Goal: Task Accomplishment & Management: Complete application form

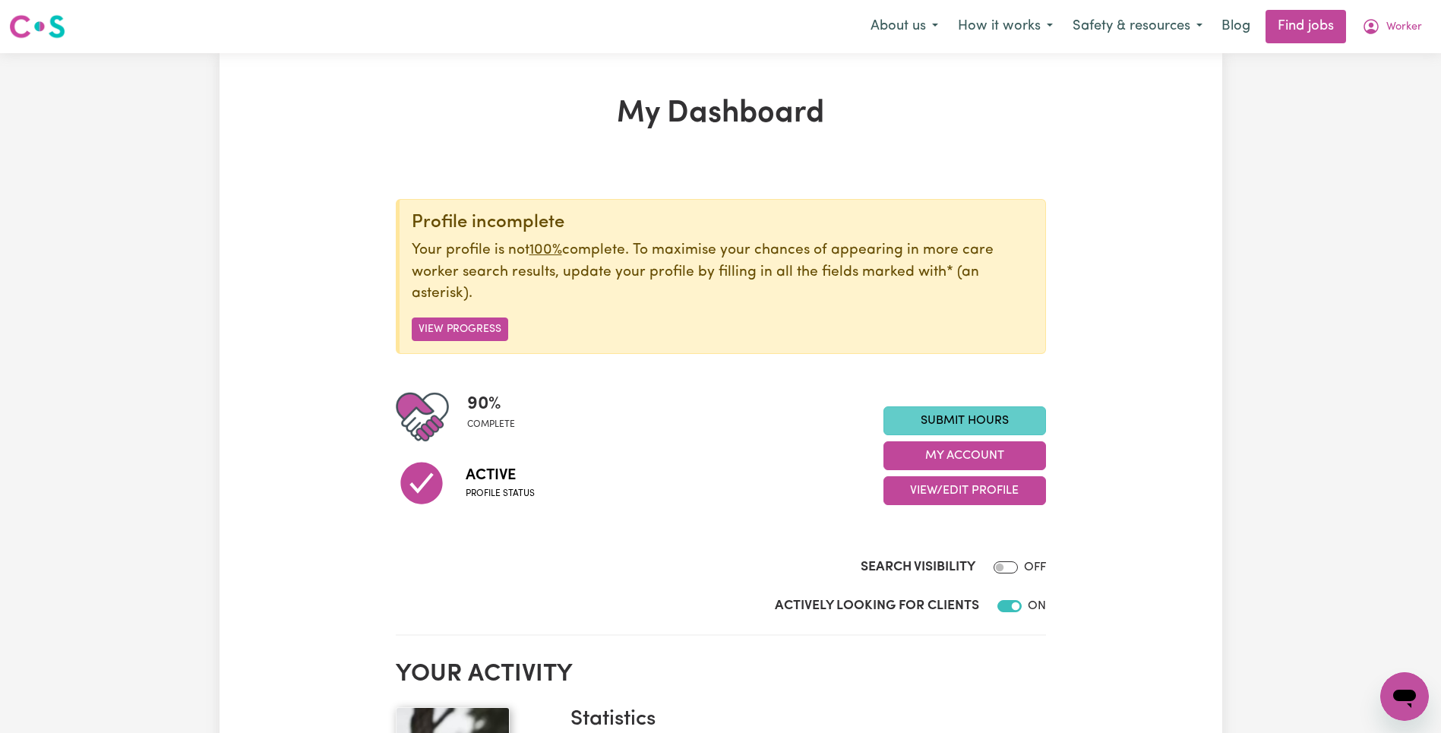
click at [1004, 420] on link "Submit Hours" at bounding box center [965, 421] width 163 height 29
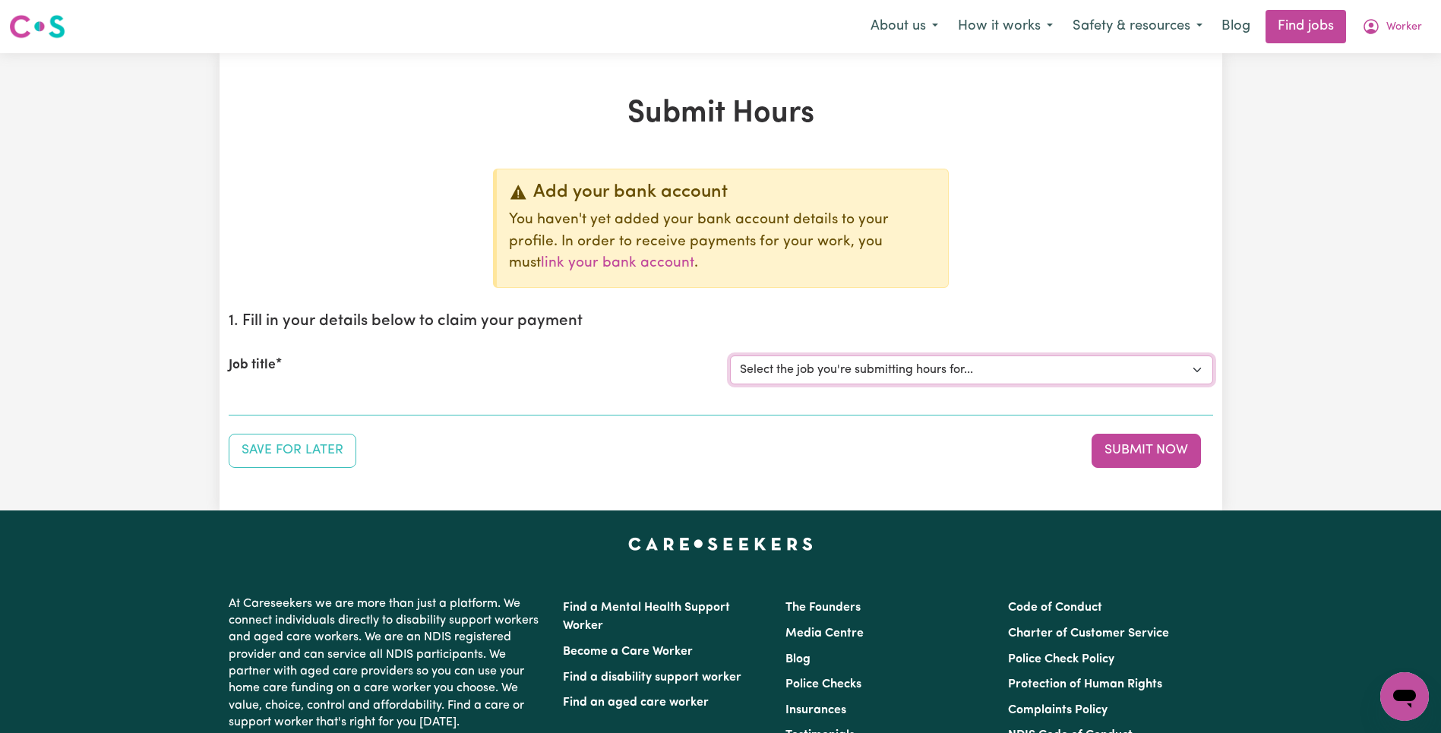
click at [951, 367] on select "Select the job you're submitting hours for... [Tumbi Umbi] Cleaner needed Tumbi…" at bounding box center [971, 370] width 483 height 29
select select "5953"
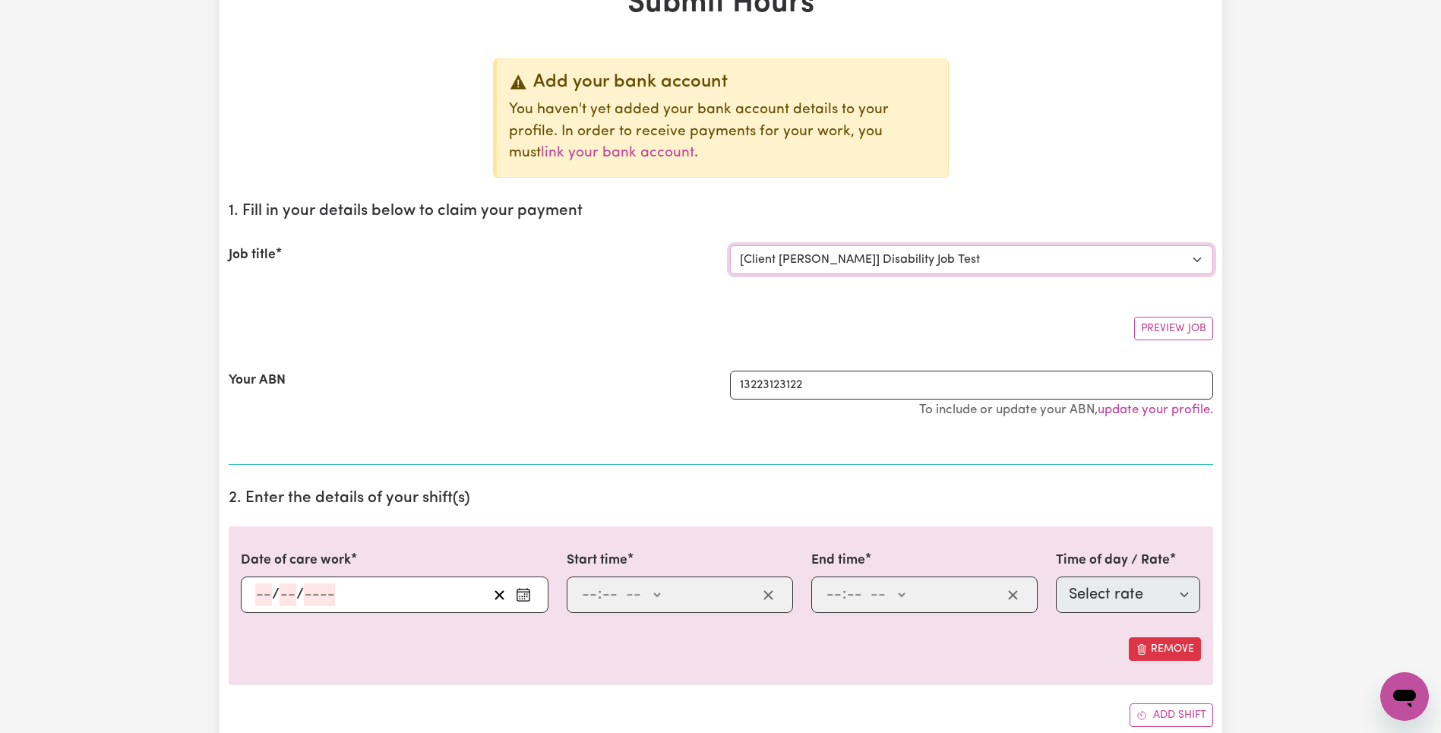
scroll to position [170, 0]
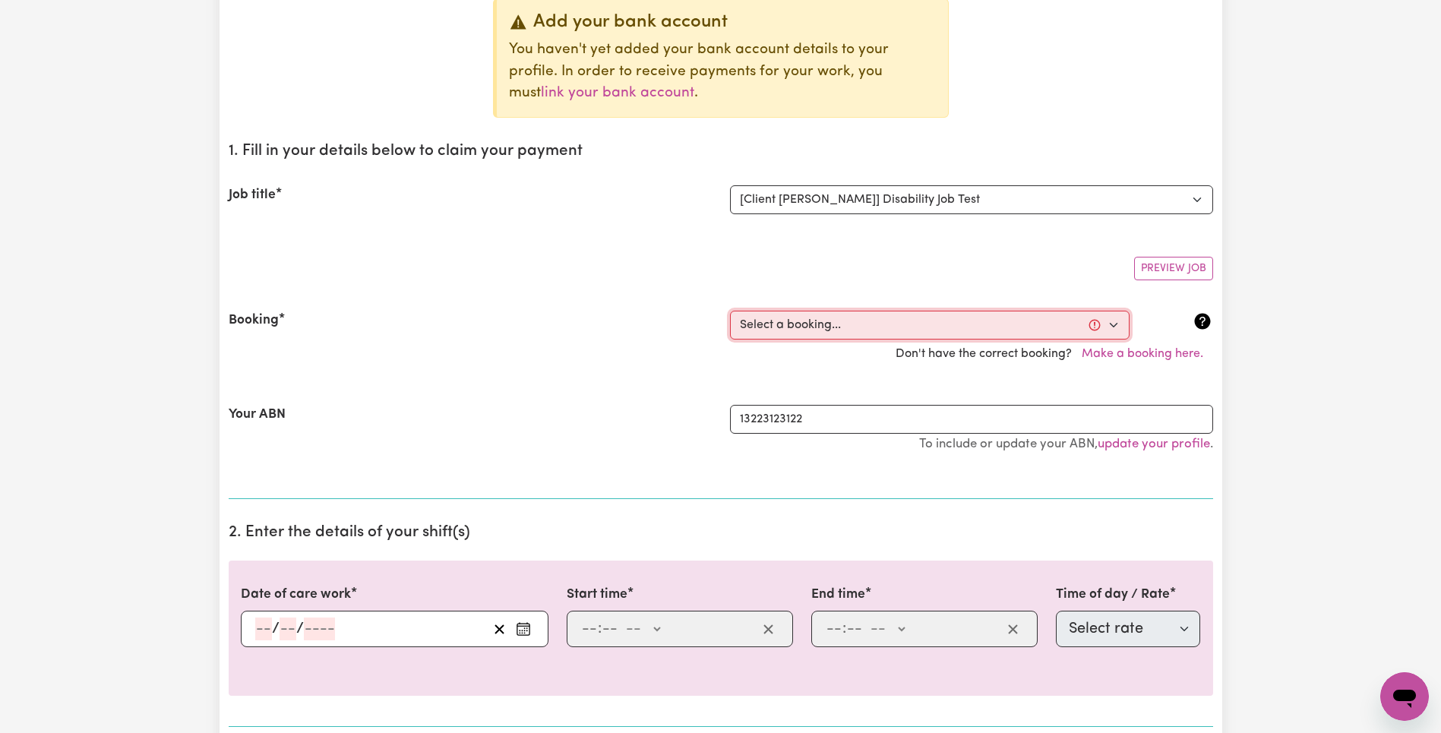
click at [888, 318] on select "Select a booking... [DATE] 05:30pm to 05:35pm (RECURRING) [DATE] 10:00am to 10:…" at bounding box center [930, 325] width 400 height 29
select select "355702"
type input "[DATE]"
type input "8"
type input "10"
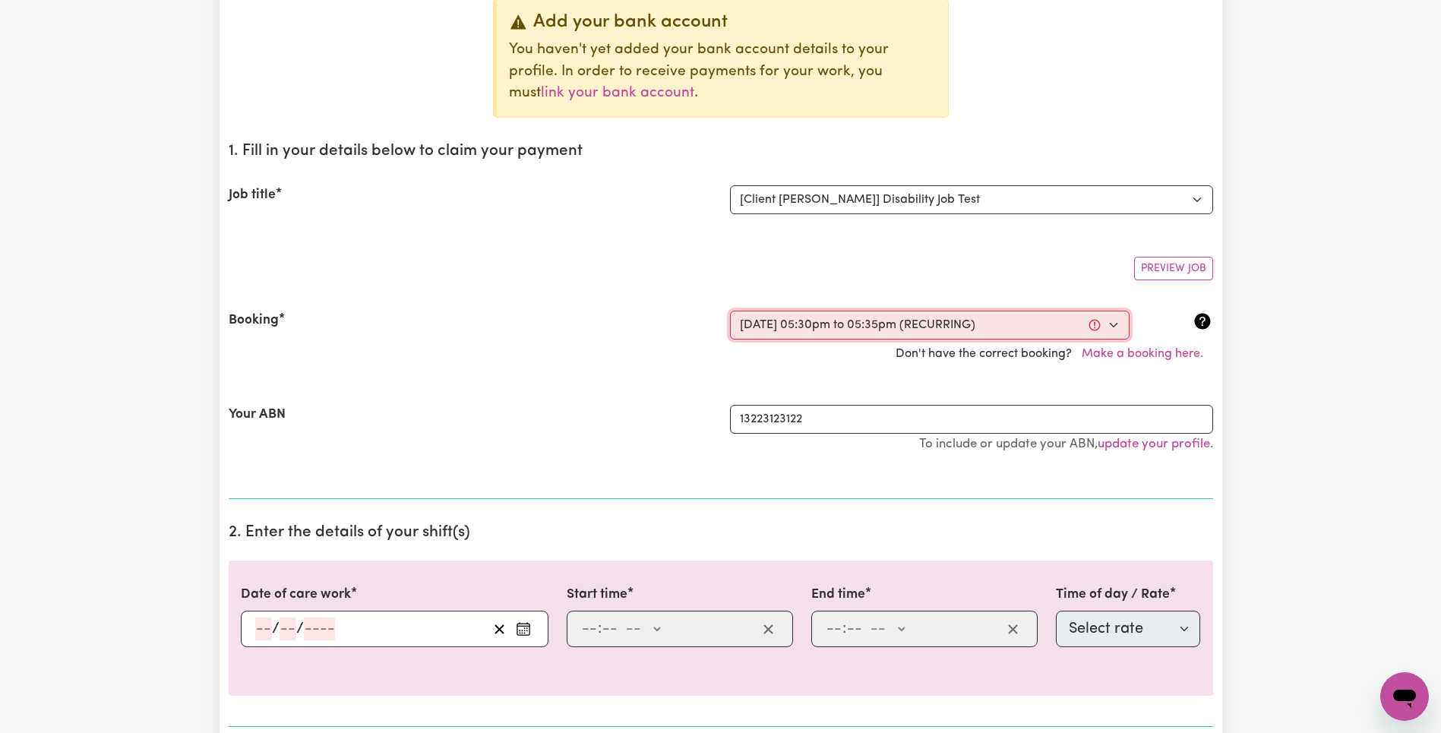
type input "2025"
type input "17:30"
type input "5"
type input "30"
select select "pm"
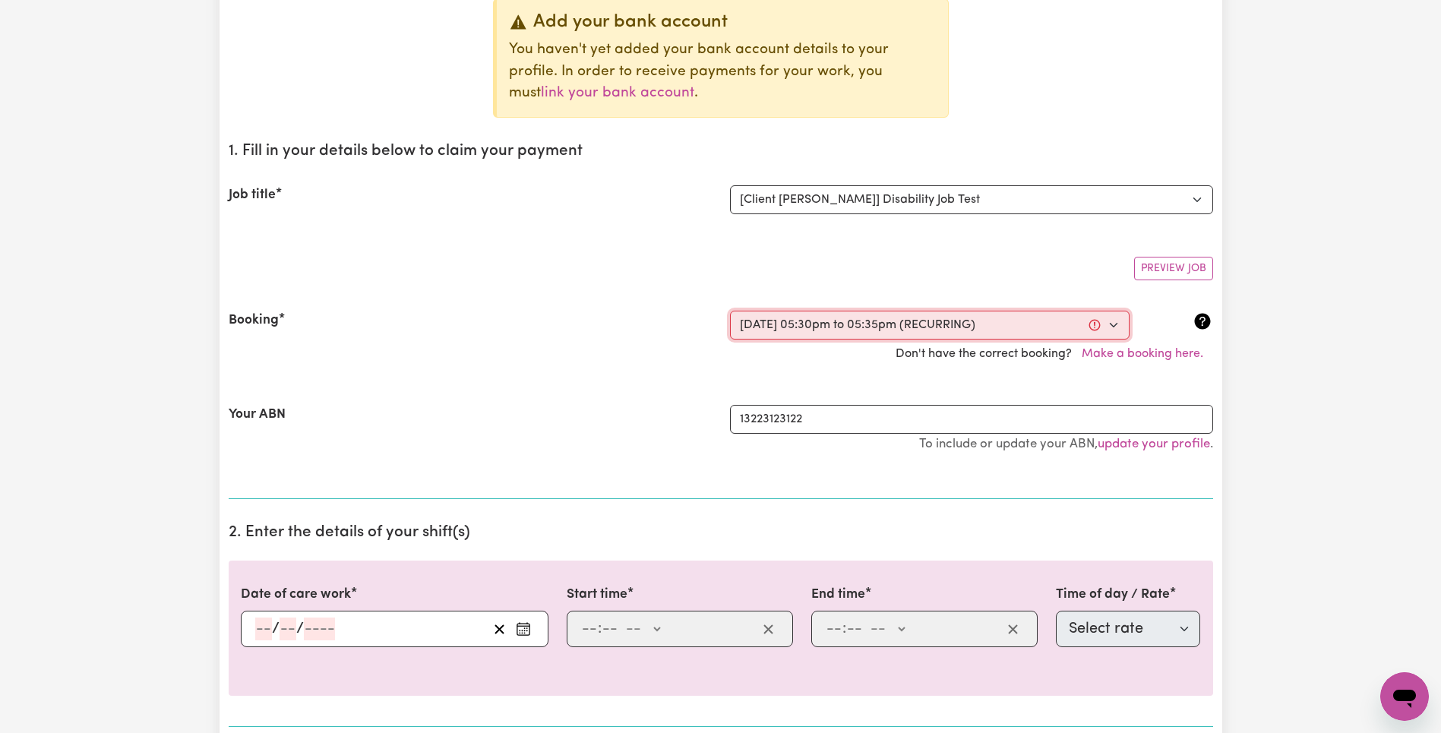
type input "17:35"
type input "5"
type input "35"
select select "pm"
select select "63213"
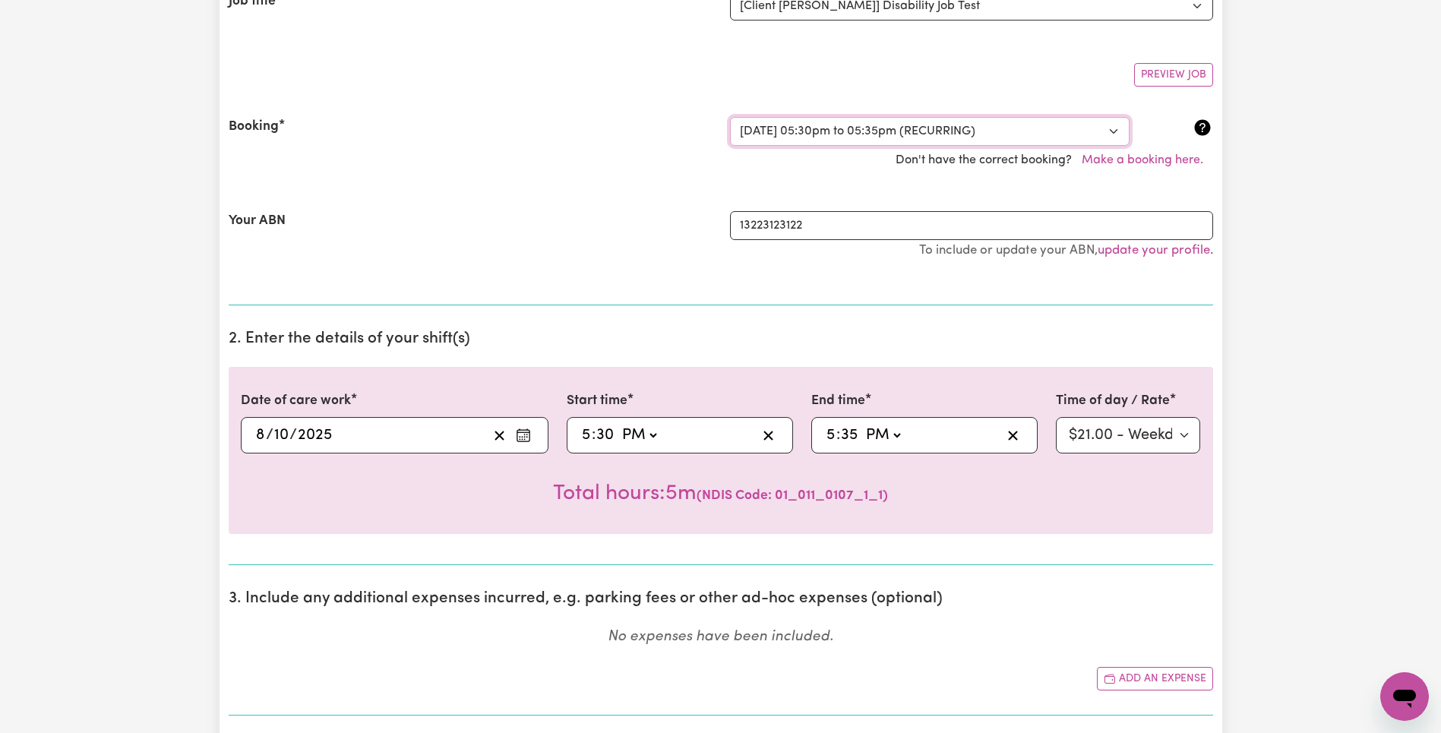
scroll to position [542, 0]
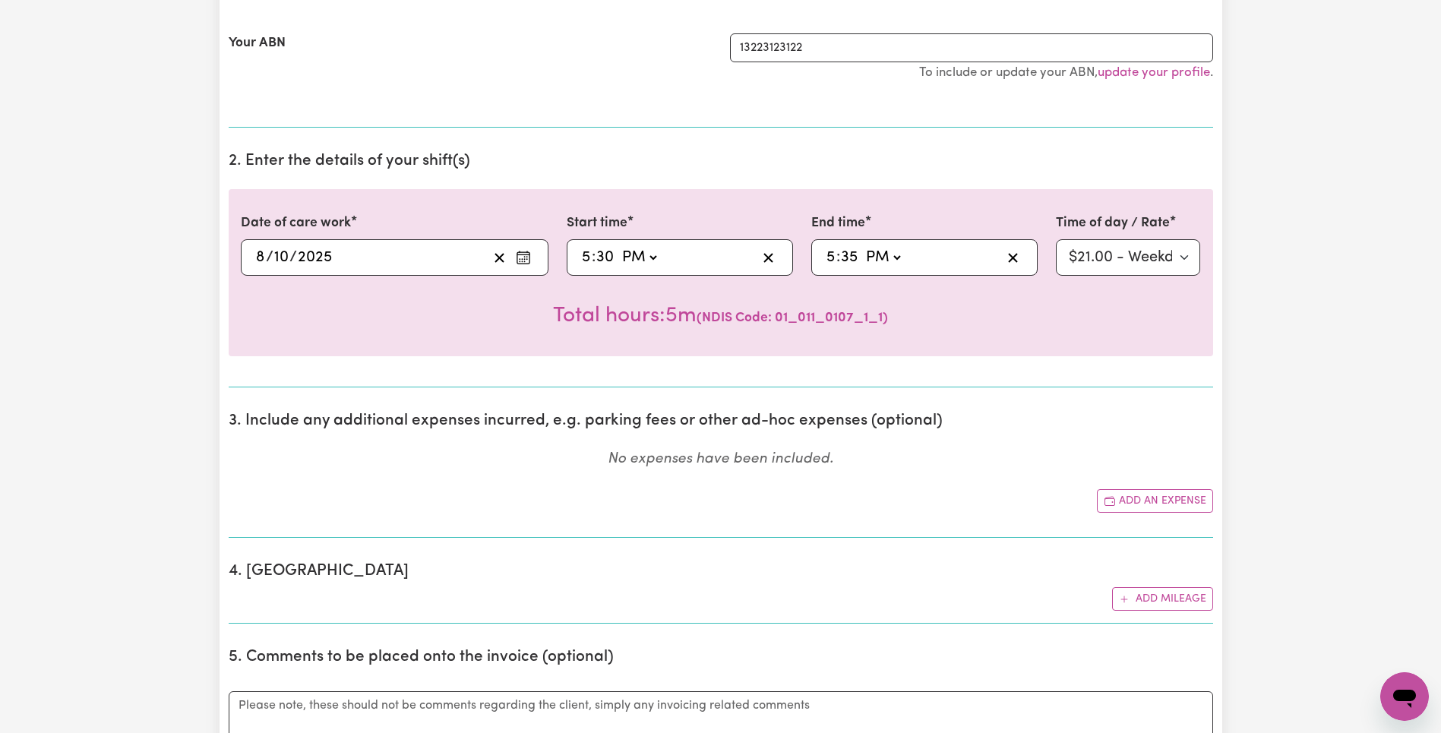
click at [828, 257] on input "5" at bounding box center [831, 257] width 11 height 23
type input "18:35"
type input "6"
type input "18:03"
type input "3"
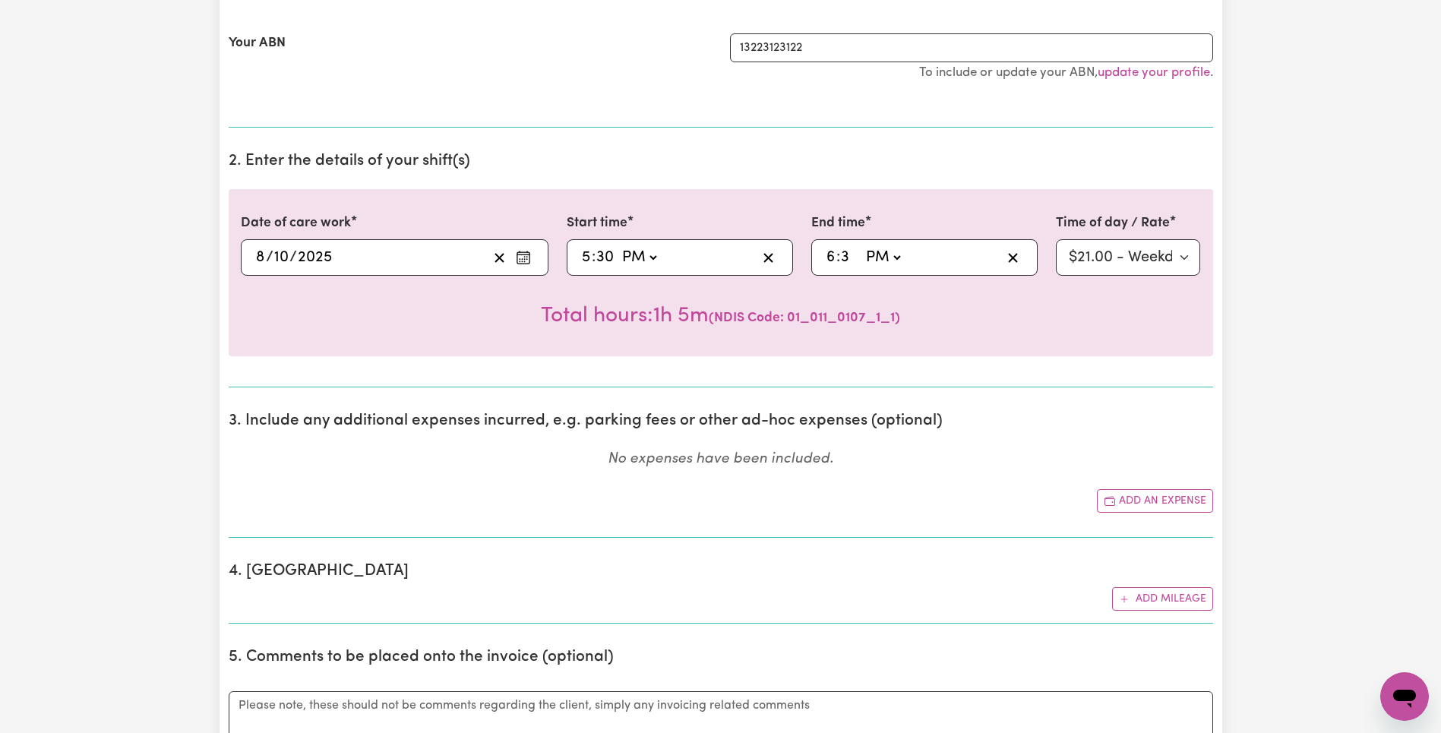
type input "18:30"
type input "30"
click at [909, 197] on div "Date of care work [DATE] [DATE] Start time 17:30 5 : 30 AM PM End time 18:30 6 …" at bounding box center [721, 272] width 985 height 167
click at [1144, 260] on select "Select rate $21.00 - Weekday Daytime - Assistance with Self Care Activities - S…" at bounding box center [1128, 257] width 145 height 36
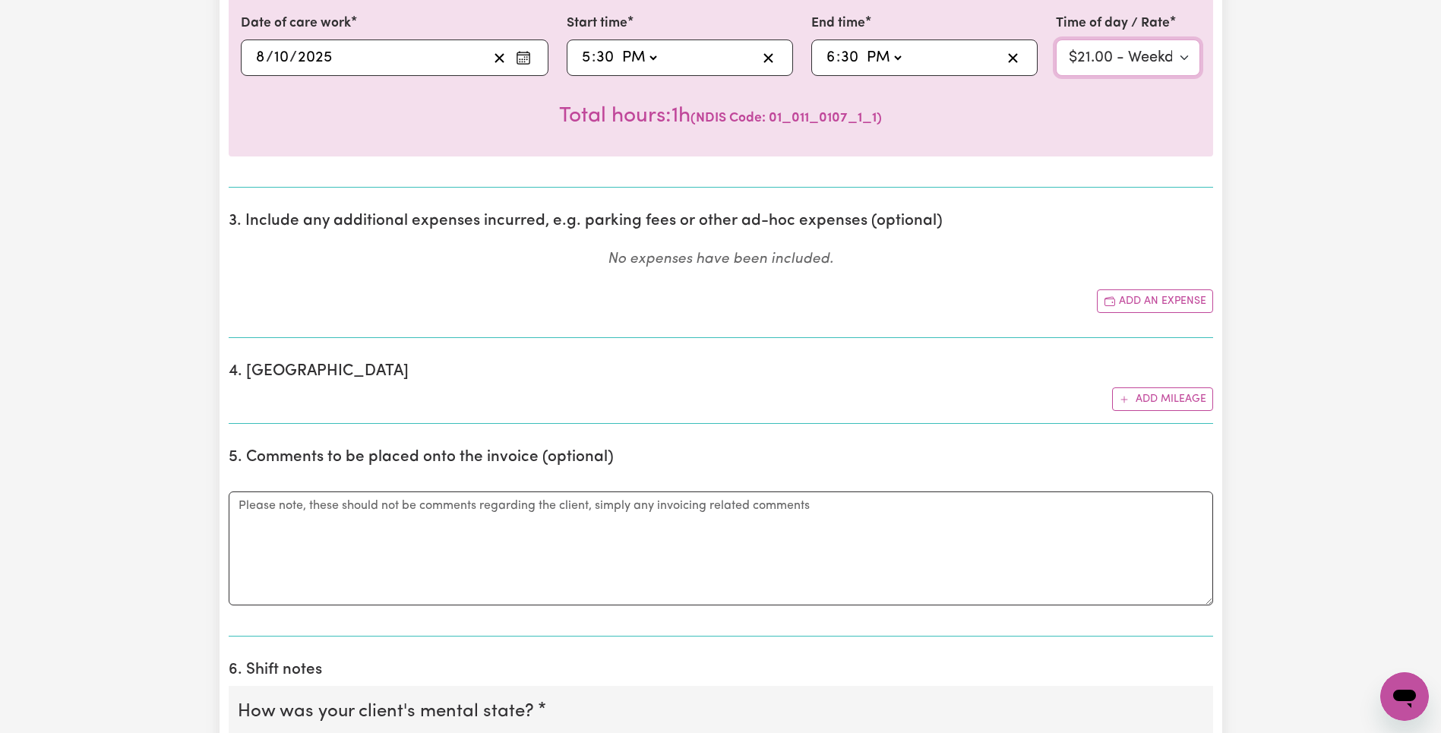
scroll to position [1064, 0]
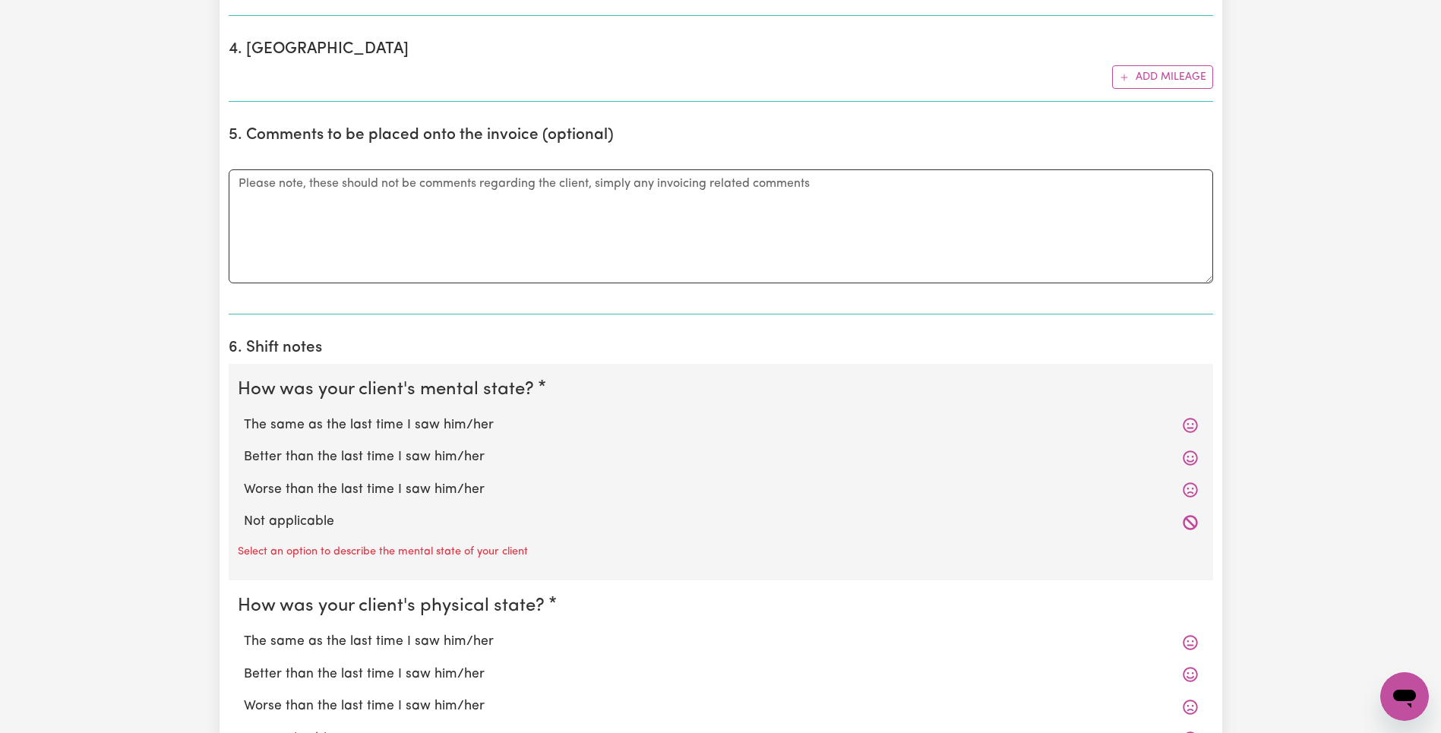
click at [329, 426] on label "The same as the last time I saw him/her" at bounding box center [721, 426] width 954 height 20
click at [244, 416] on input "The same as the last time I saw him/her" at bounding box center [243, 415] width 1 height 1
radio input "true"
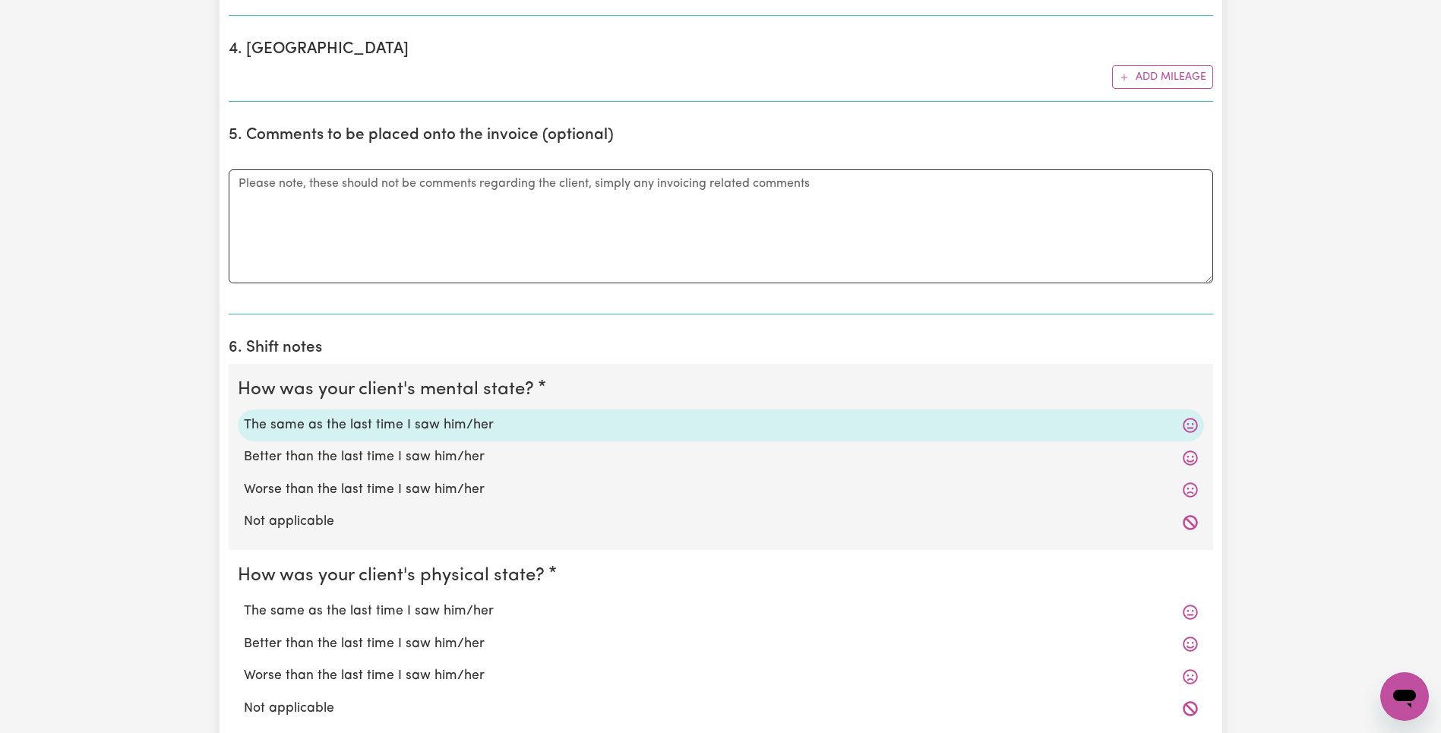
click at [356, 647] on label "Better than the last time I saw him/her" at bounding box center [721, 644] width 954 height 20
click at [244, 634] on input "Better than the last time I saw him/her" at bounding box center [243, 634] width 1 height 1
radio input "true"
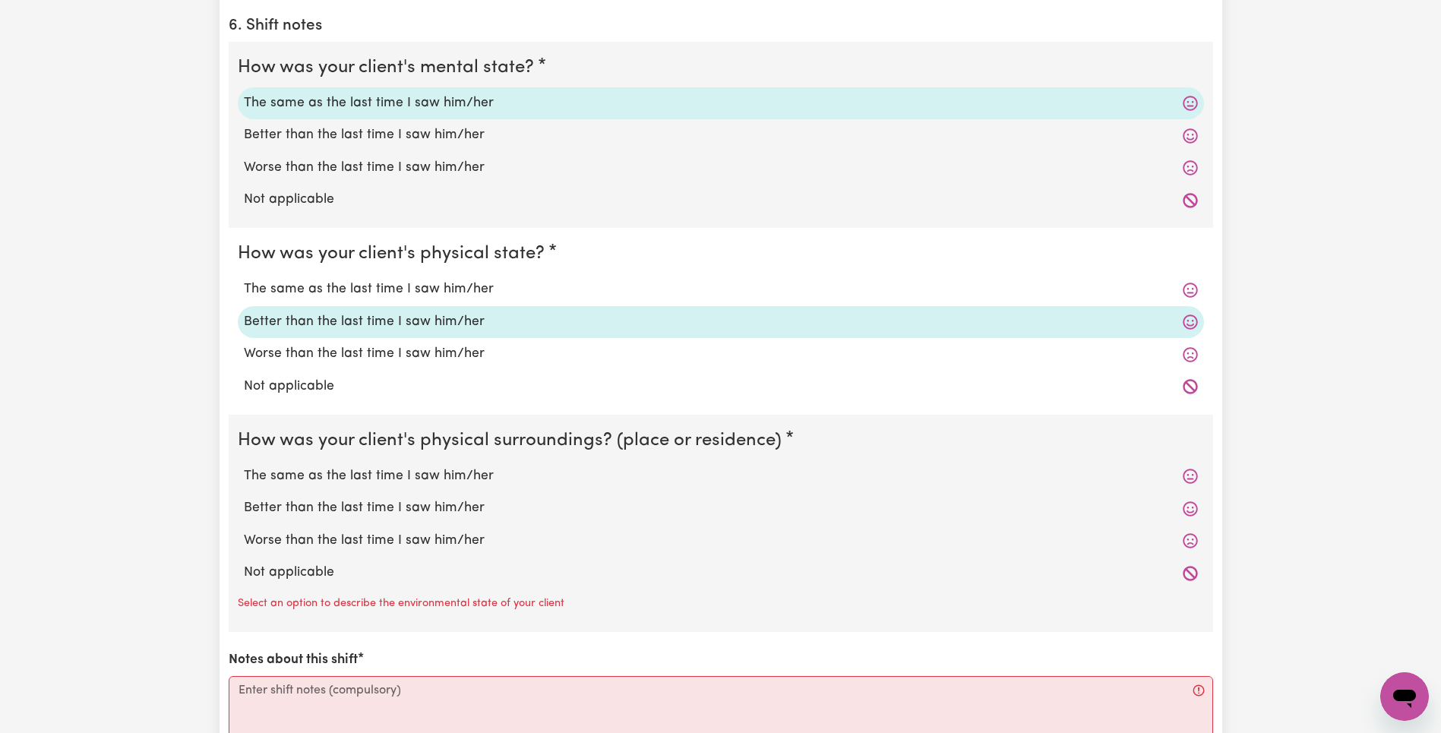
scroll to position [1543, 0]
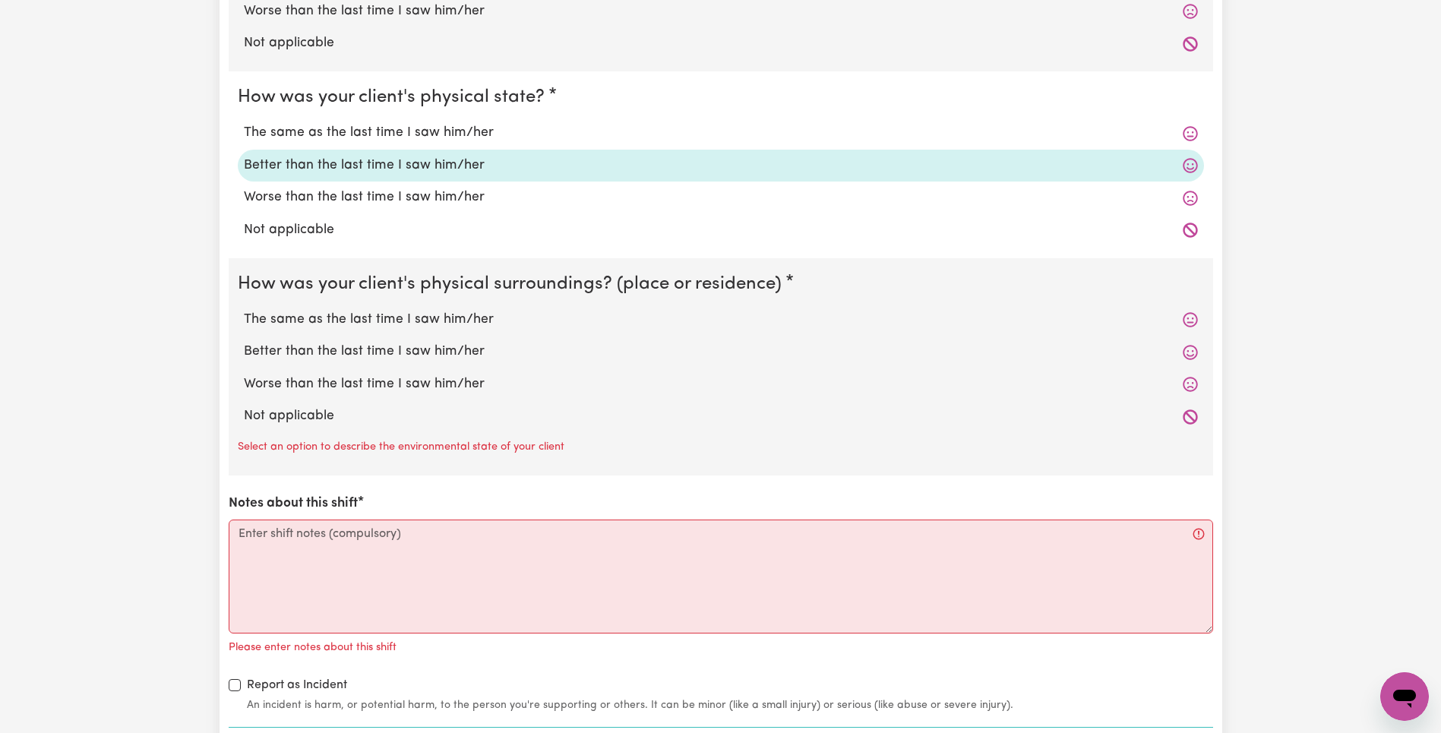
click at [343, 381] on label "Worse than the last time I saw him/her" at bounding box center [721, 385] width 954 height 20
click at [244, 375] on input "Worse than the last time I saw him/her" at bounding box center [243, 374] width 1 height 1
radio input "true"
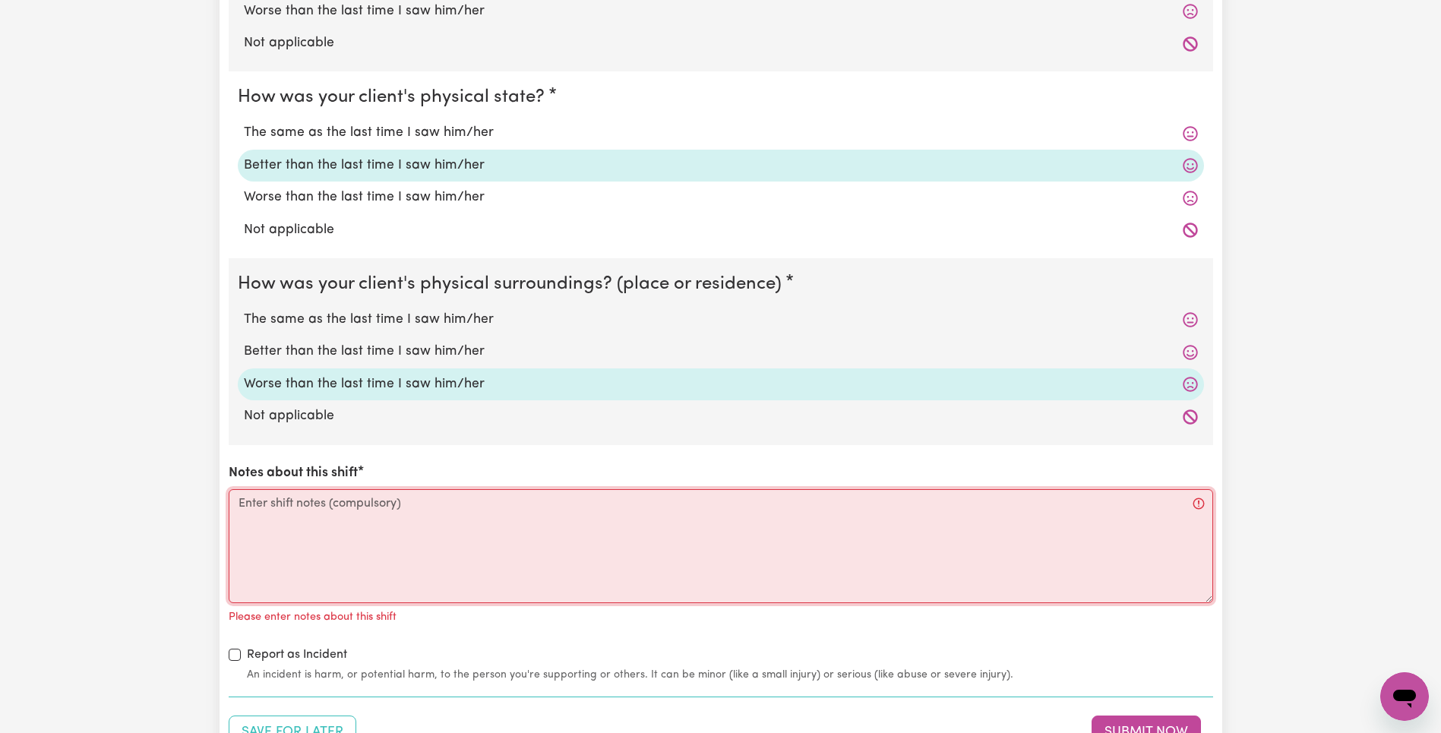
click at [360, 527] on textarea "Notes about this shift" at bounding box center [721, 546] width 985 height 114
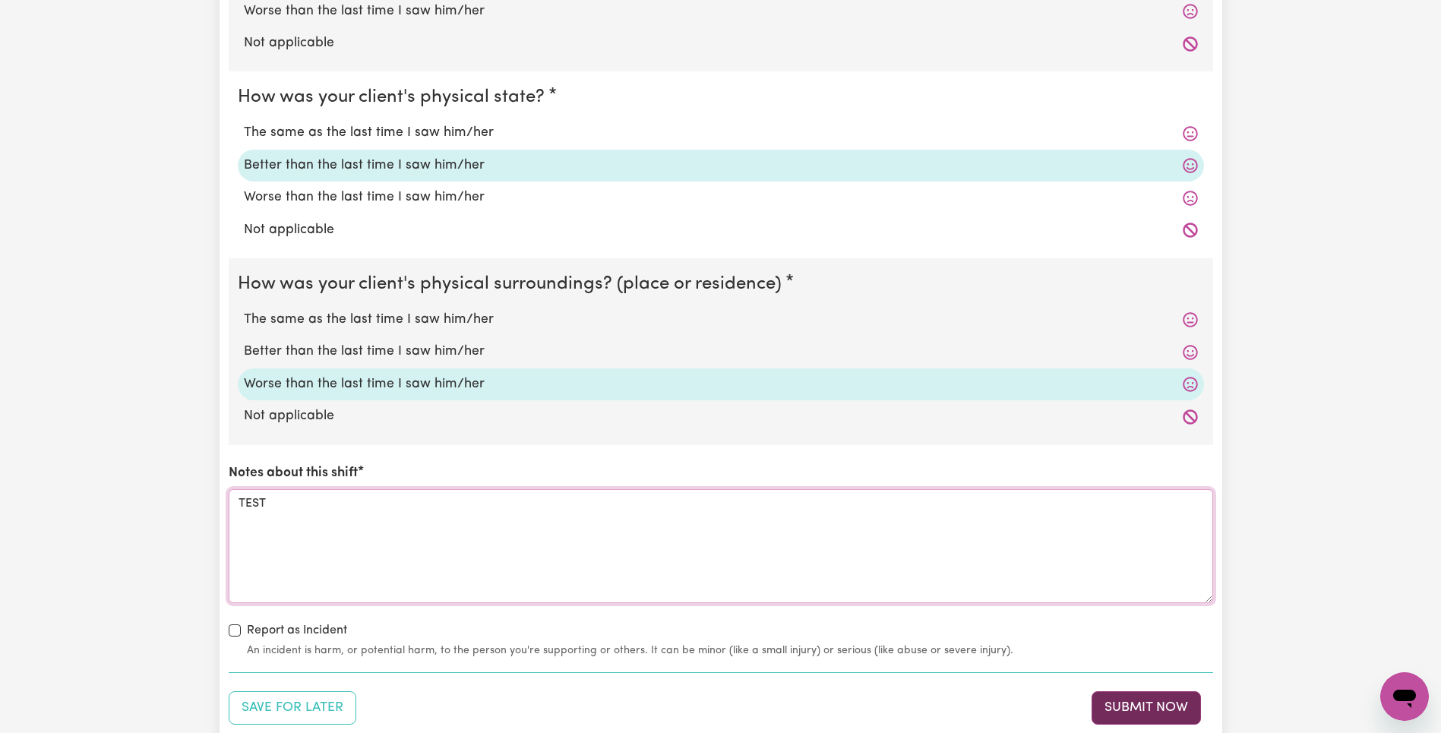
type textarea "TEST"
click at [1183, 704] on button "Submit Now" at bounding box center [1146, 707] width 109 height 33
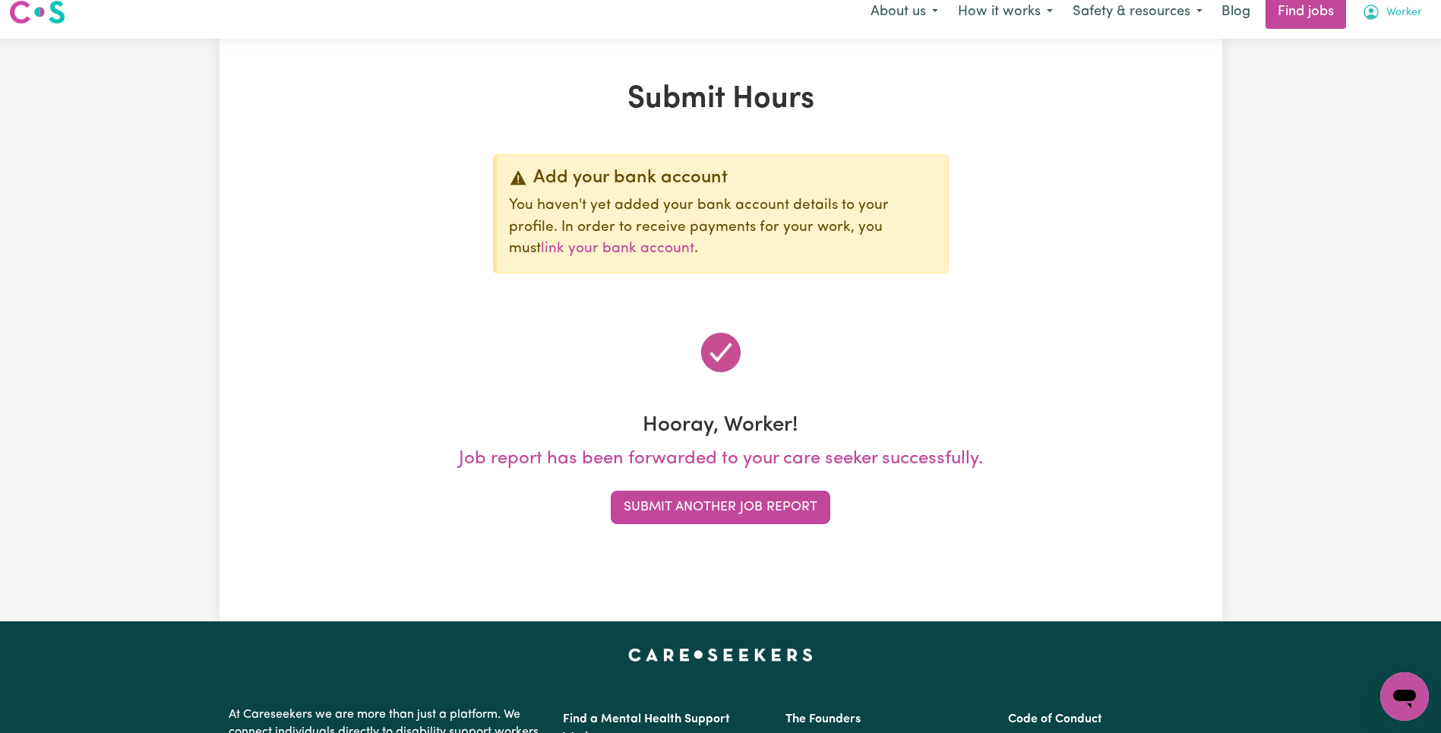
scroll to position [0, 0]
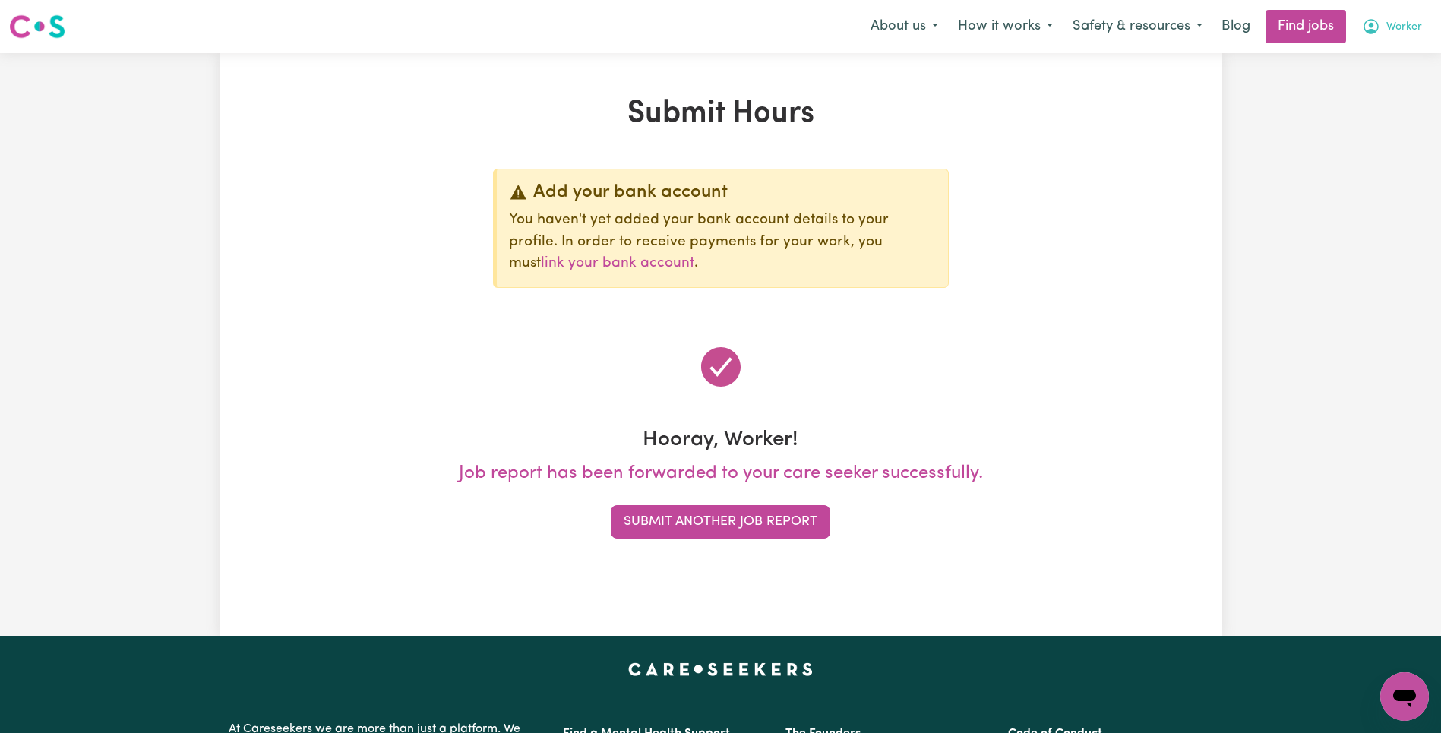
click at [1400, 30] on span "Worker" at bounding box center [1405, 27] width 36 height 17
click at [1367, 125] on link "Logout" at bounding box center [1372, 116] width 120 height 29
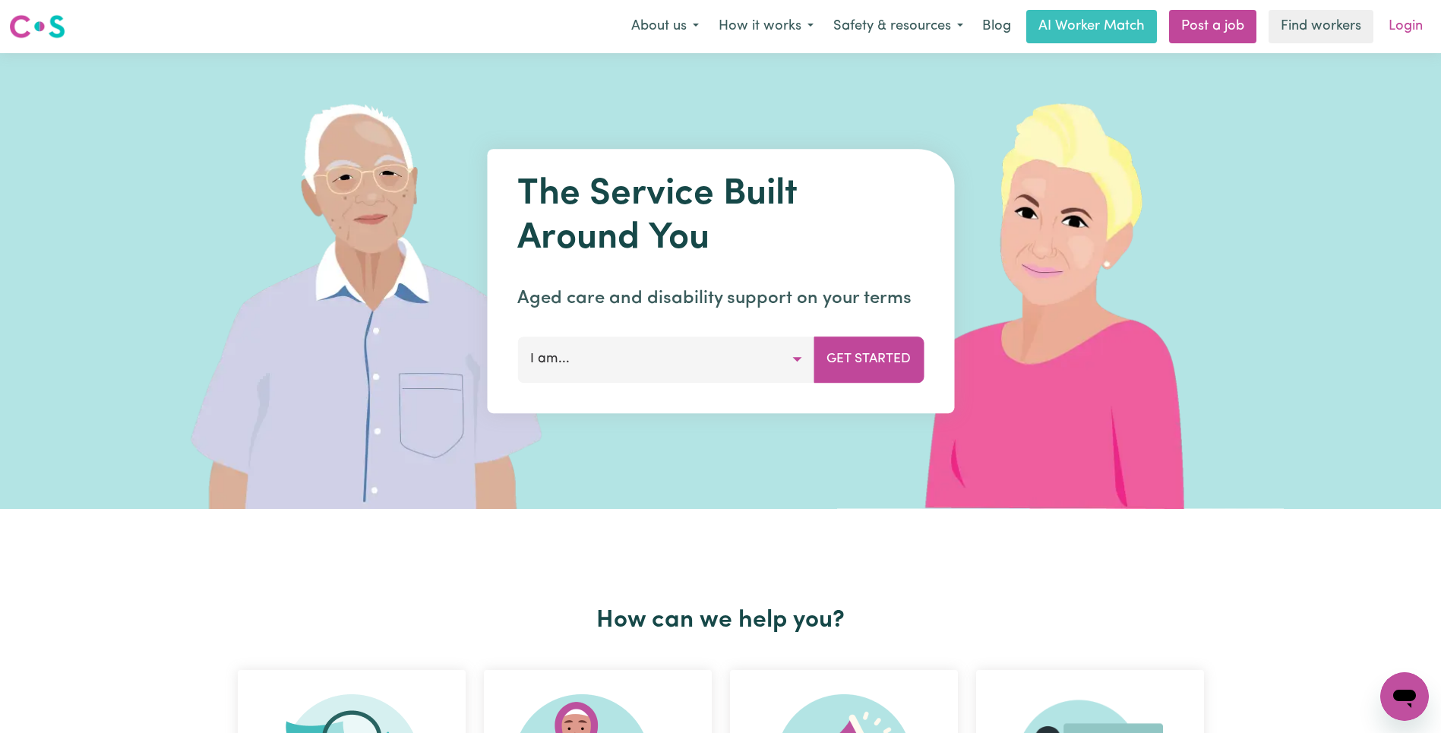
click at [1401, 29] on link "Login" at bounding box center [1406, 26] width 52 height 33
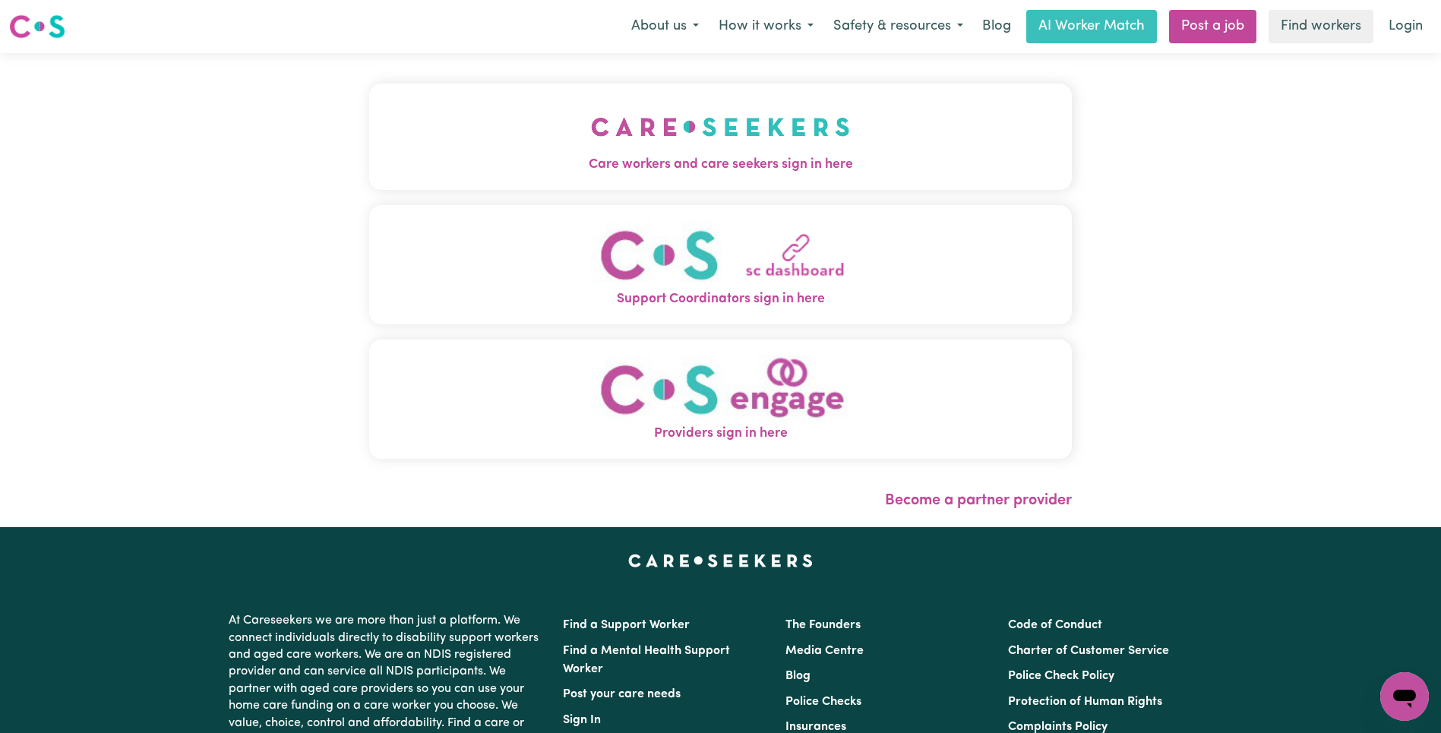
click at [488, 119] on button "Care workers and care seekers sign in here" at bounding box center [720, 137] width 703 height 106
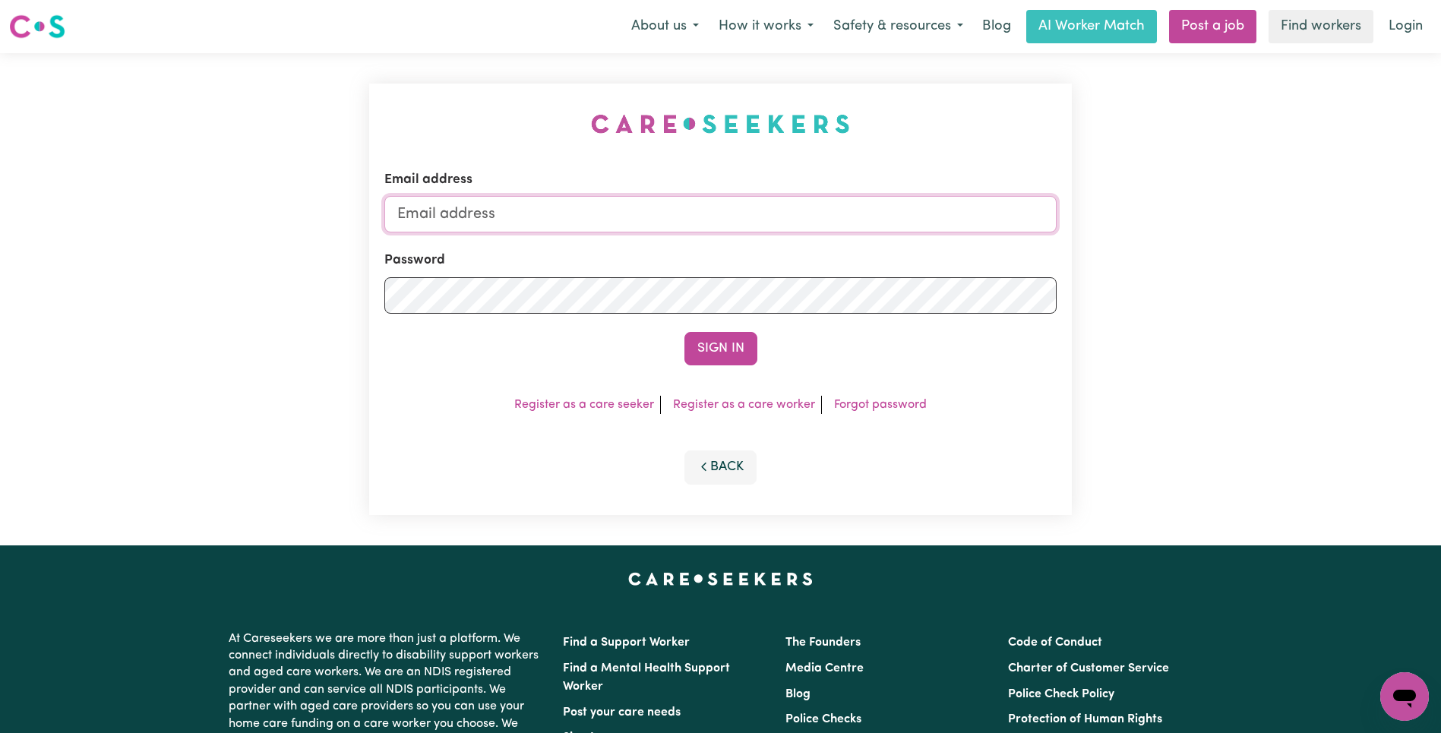
click at [719, 220] on input "Email address" at bounding box center [720, 214] width 672 height 36
type input "[EMAIL_ADDRESS][DOMAIN_NAME]"
click at [732, 357] on button "Sign In" at bounding box center [721, 348] width 73 height 33
